Goal: Transaction & Acquisition: Book appointment/travel/reservation

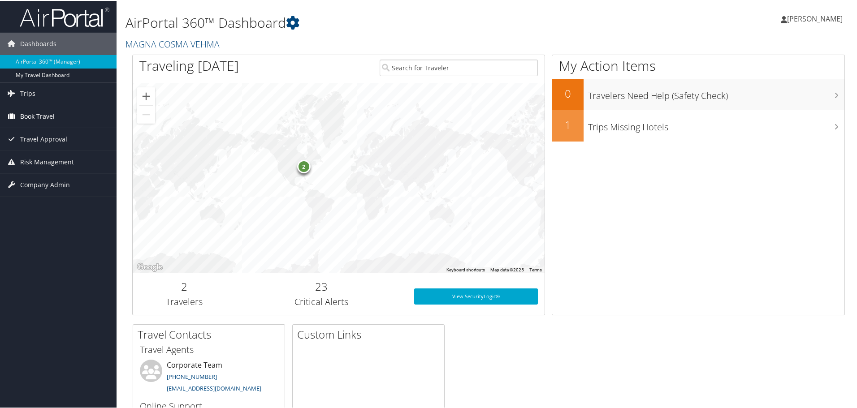
click at [48, 115] on span "Book Travel" at bounding box center [37, 115] width 35 height 22
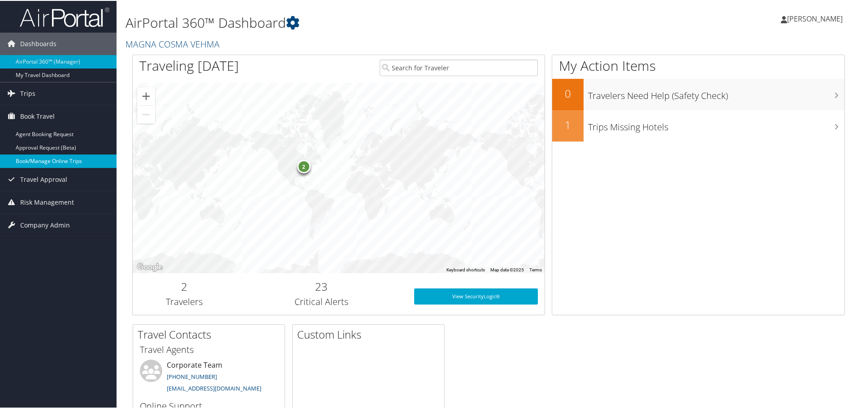
click at [75, 160] on link "Book/Manage Online Trips" at bounding box center [58, 160] width 117 height 13
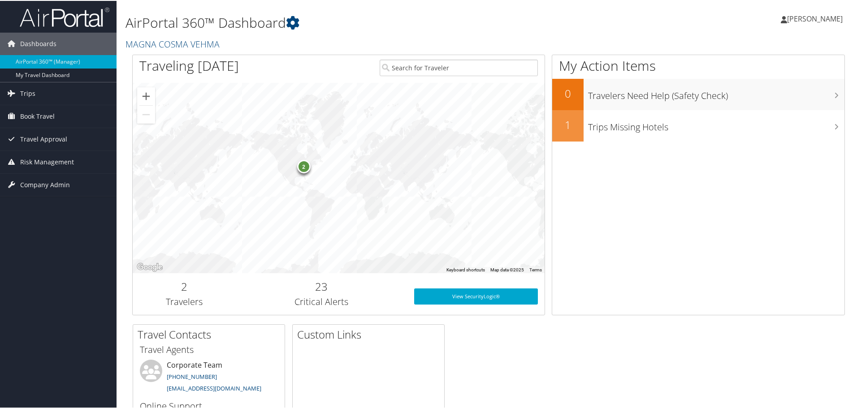
click at [817, 17] on span "[PERSON_NAME]" at bounding box center [815, 18] width 56 height 10
click at [755, 145] on link "Sign Out" at bounding box center [791, 146] width 100 height 15
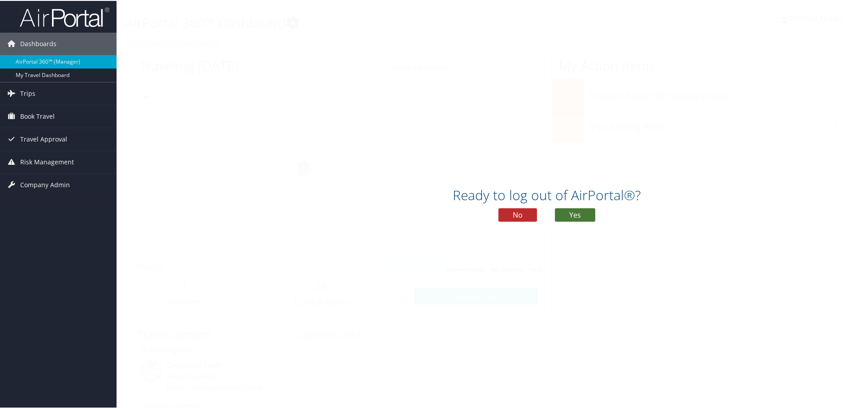
click at [570, 214] on button "Yes" at bounding box center [575, 214] width 40 height 13
